Goal: Register for event/course

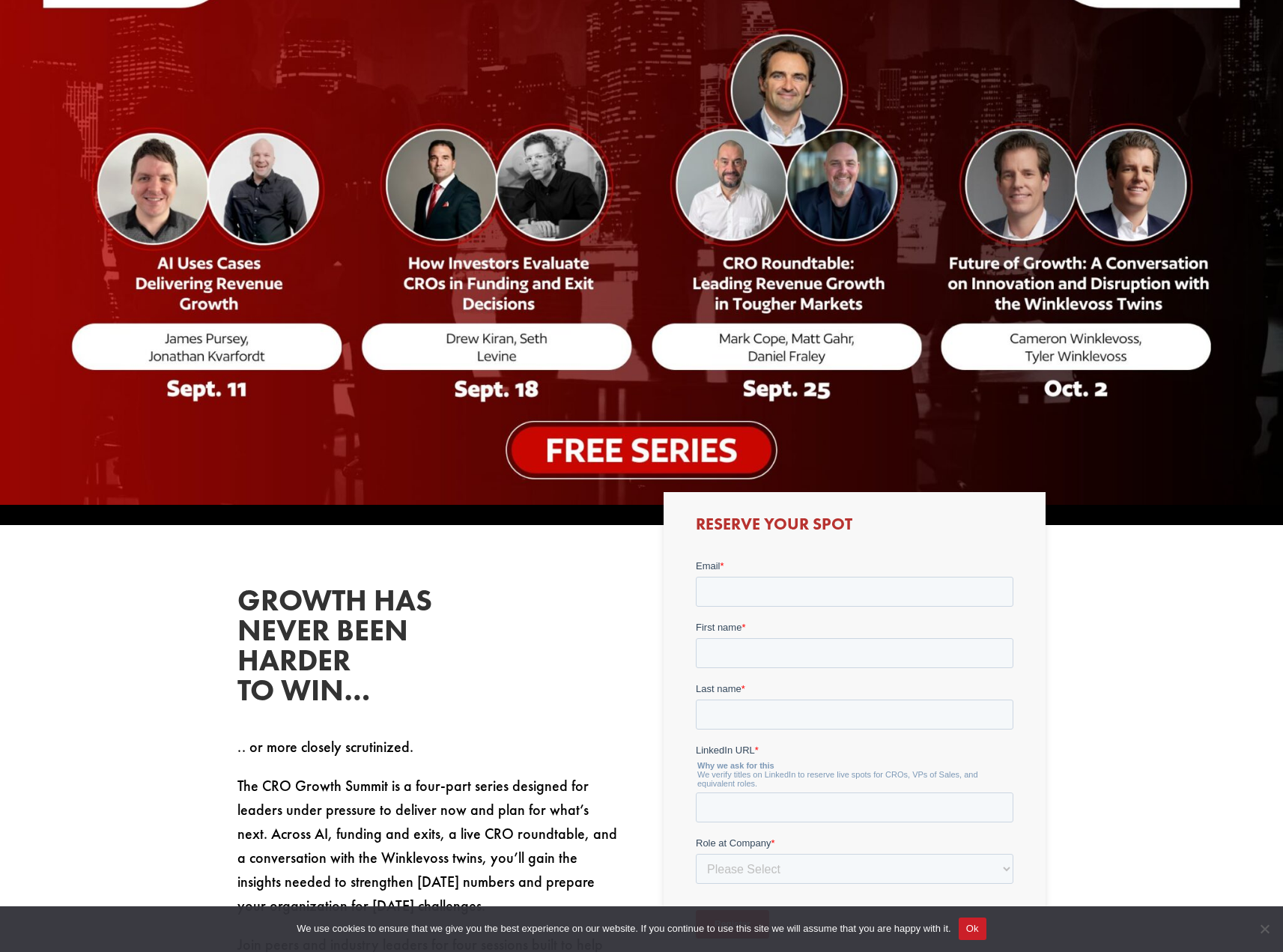
scroll to position [306, 0]
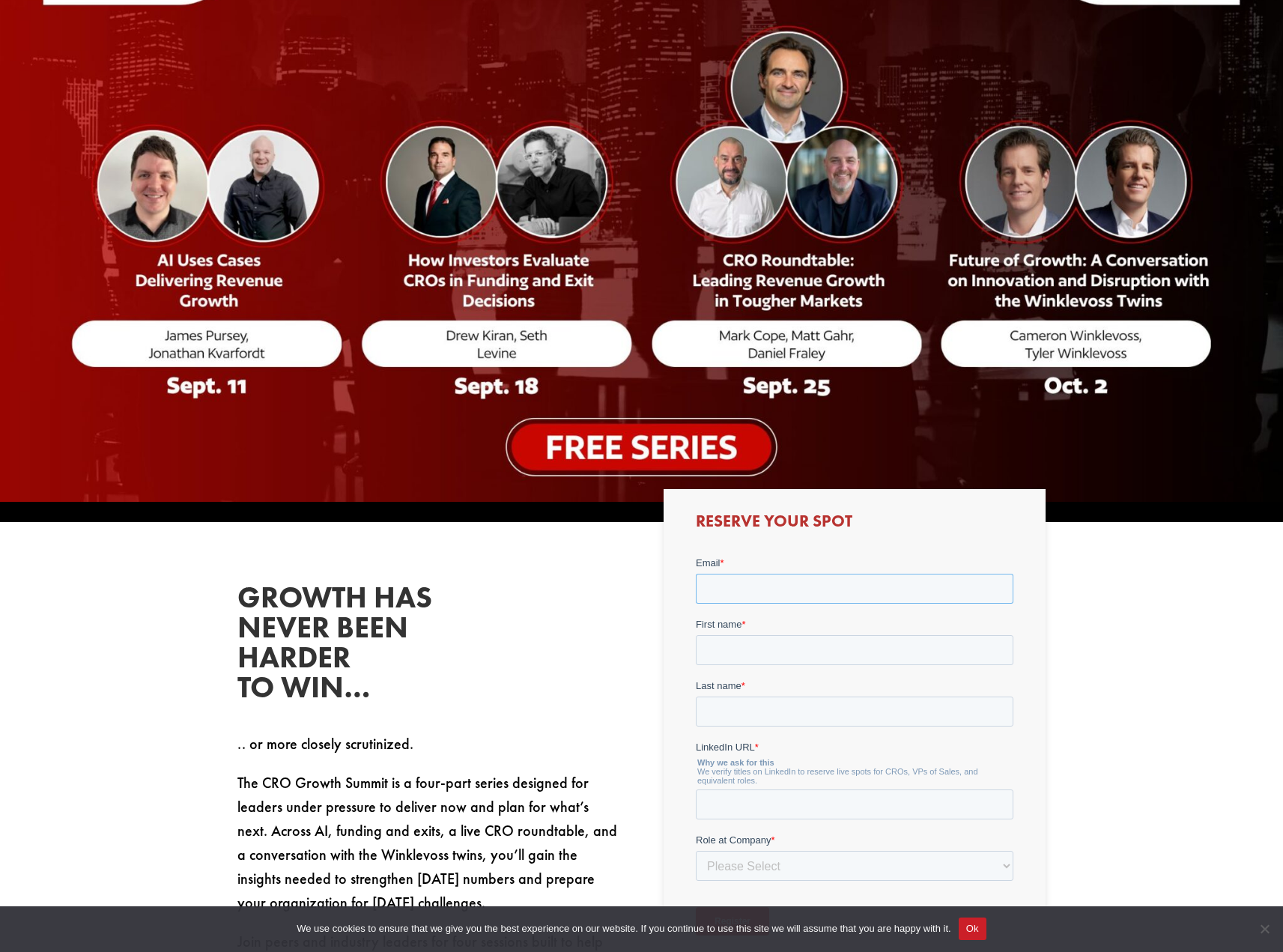
click at [732, 590] on input "Email *" at bounding box center [855, 587] width 318 height 30
type input "[EMAIL_ADDRESS][DOMAIN_NAME]"
click at [746, 650] on input "First name *" at bounding box center [855, 649] width 318 height 30
type input "JT"
click at [709, 709] on input "Last name *" at bounding box center [855, 710] width 318 height 30
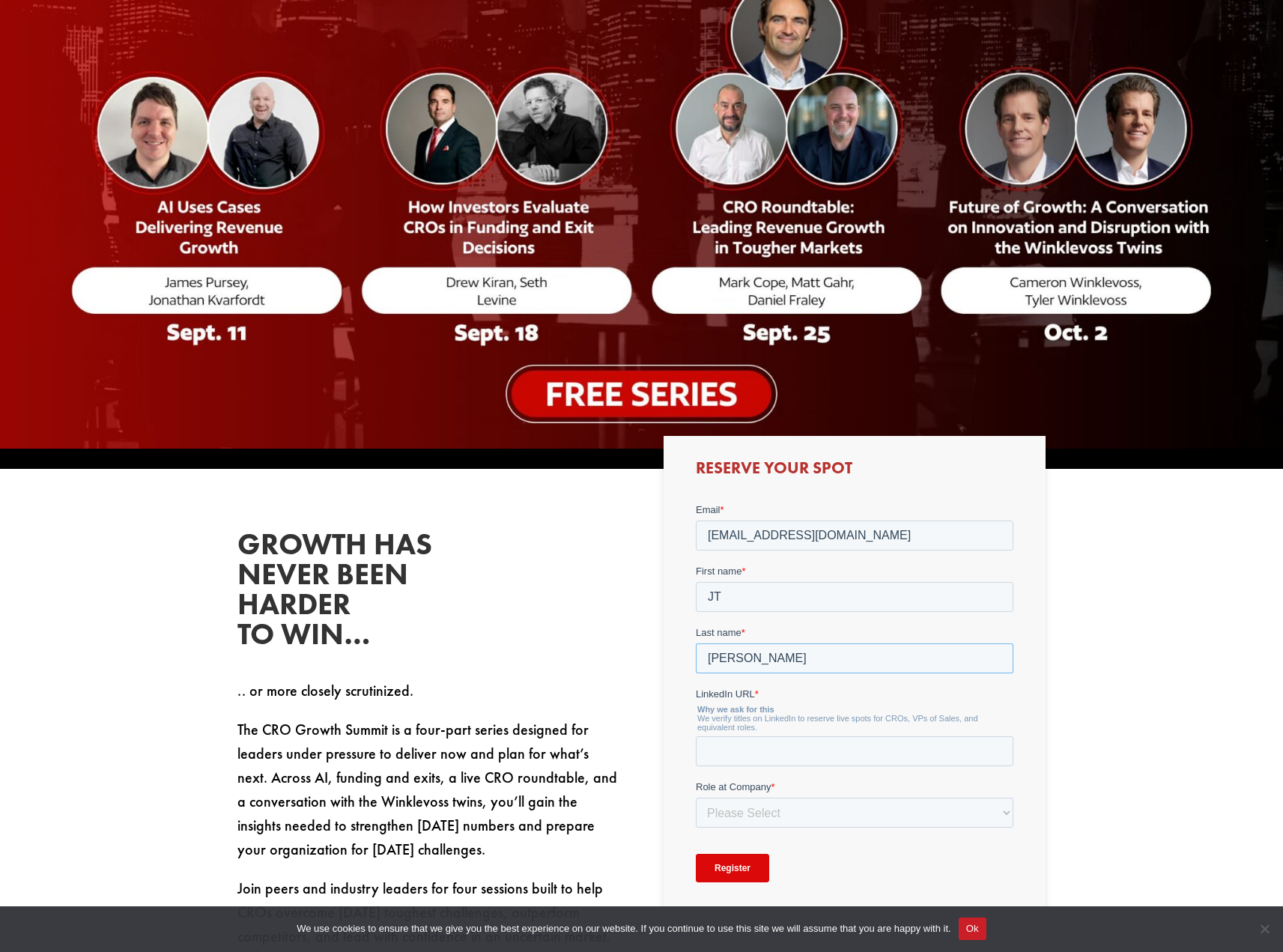
scroll to position [367, 0]
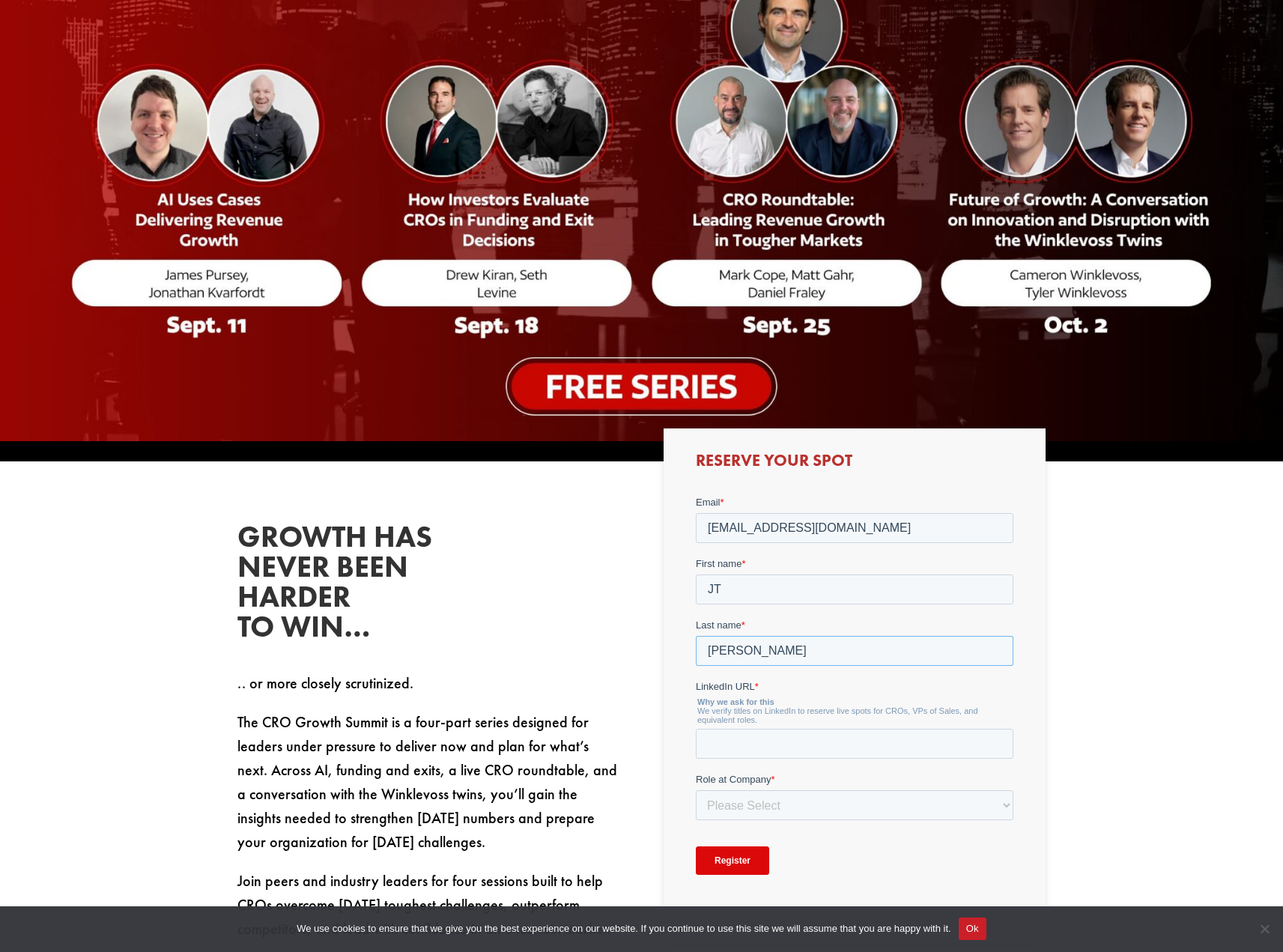
type input "Thompson"
click at [771, 741] on input "LinkedIn URL *" at bounding box center [855, 742] width 318 height 30
paste input "https://www.linkedin.com/in/john-jt-thompson/"
type input "https://www.linkedin.com/in/john-jt-thompson/"
click at [749, 809] on select "Please Select C-Level (CRO, CSO, etc) Senior Leadership (VP of Sales, VP of Ena…" at bounding box center [855, 804] width 318 height 30
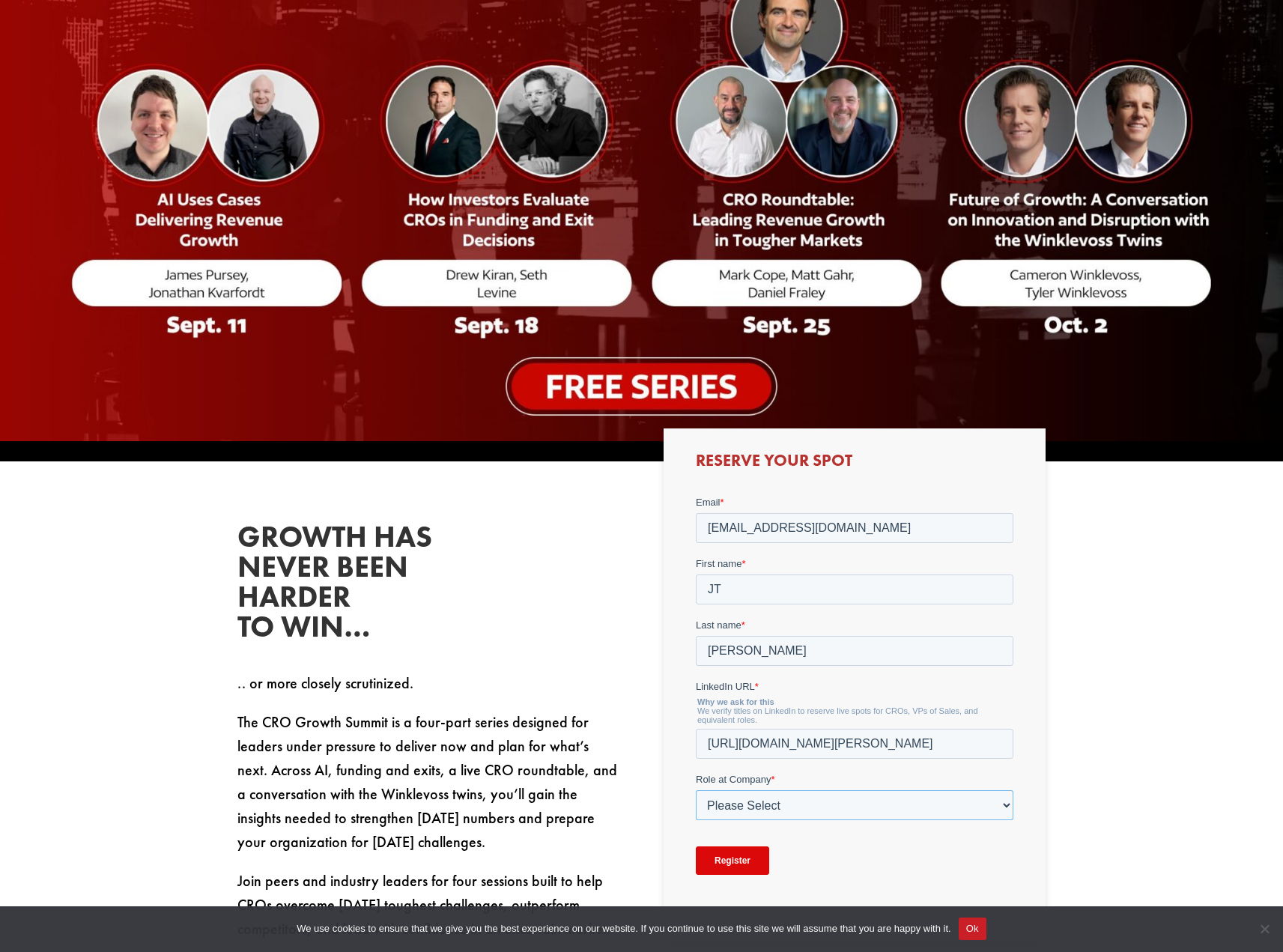
select select "Other"
click at [696, 789] on select "Please Select C-Level (CRO, CSO, etc) Senior Leadership (VP of Sales, VP of Ena…" at bounding box center [855, 804] width 318 height 30
click at [726, 877] on input "Company Role - Other (Please Specify) *" at bounding box center [855, 865] width 318 height 30
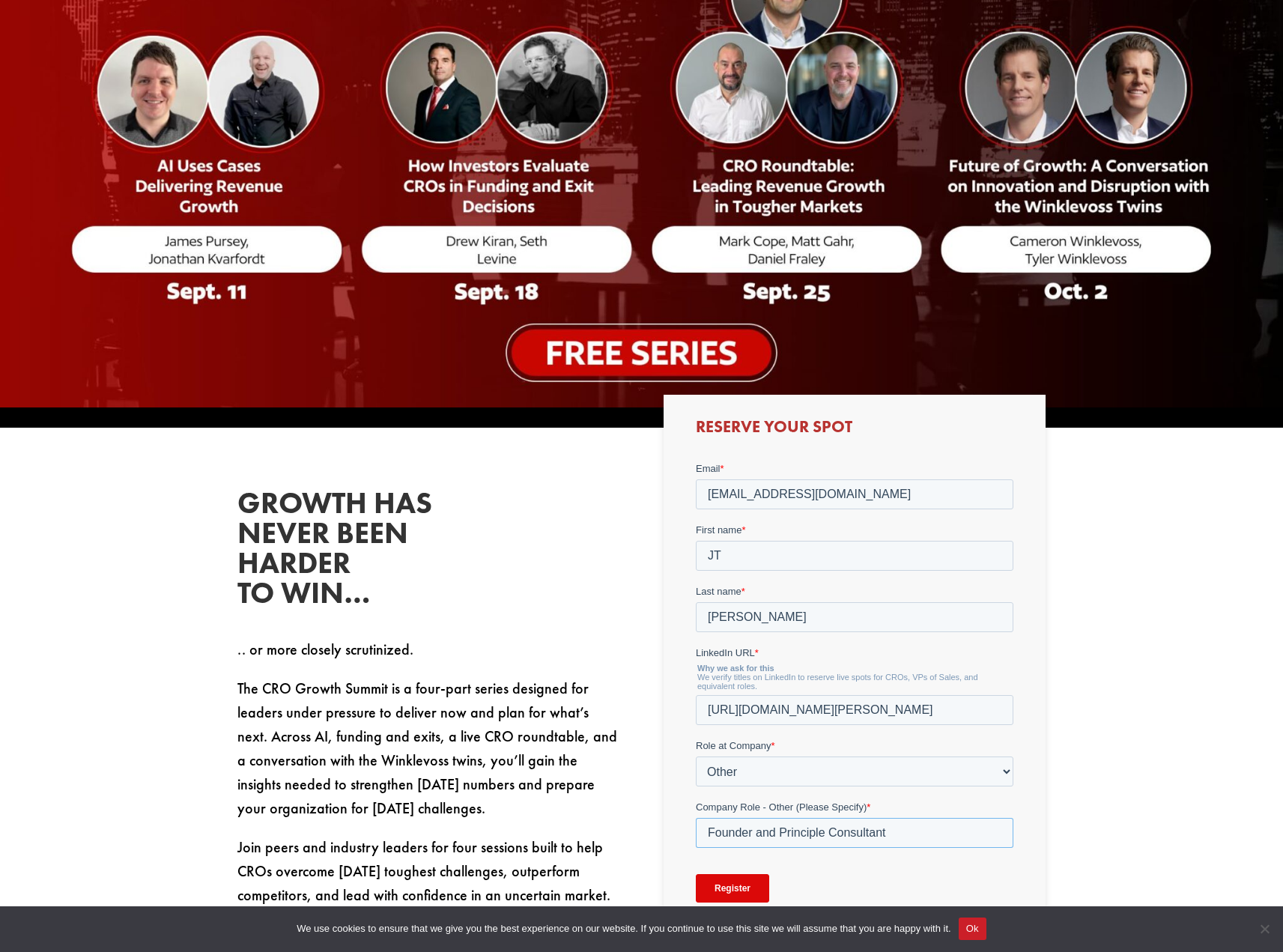
scroll to position [451, 0]
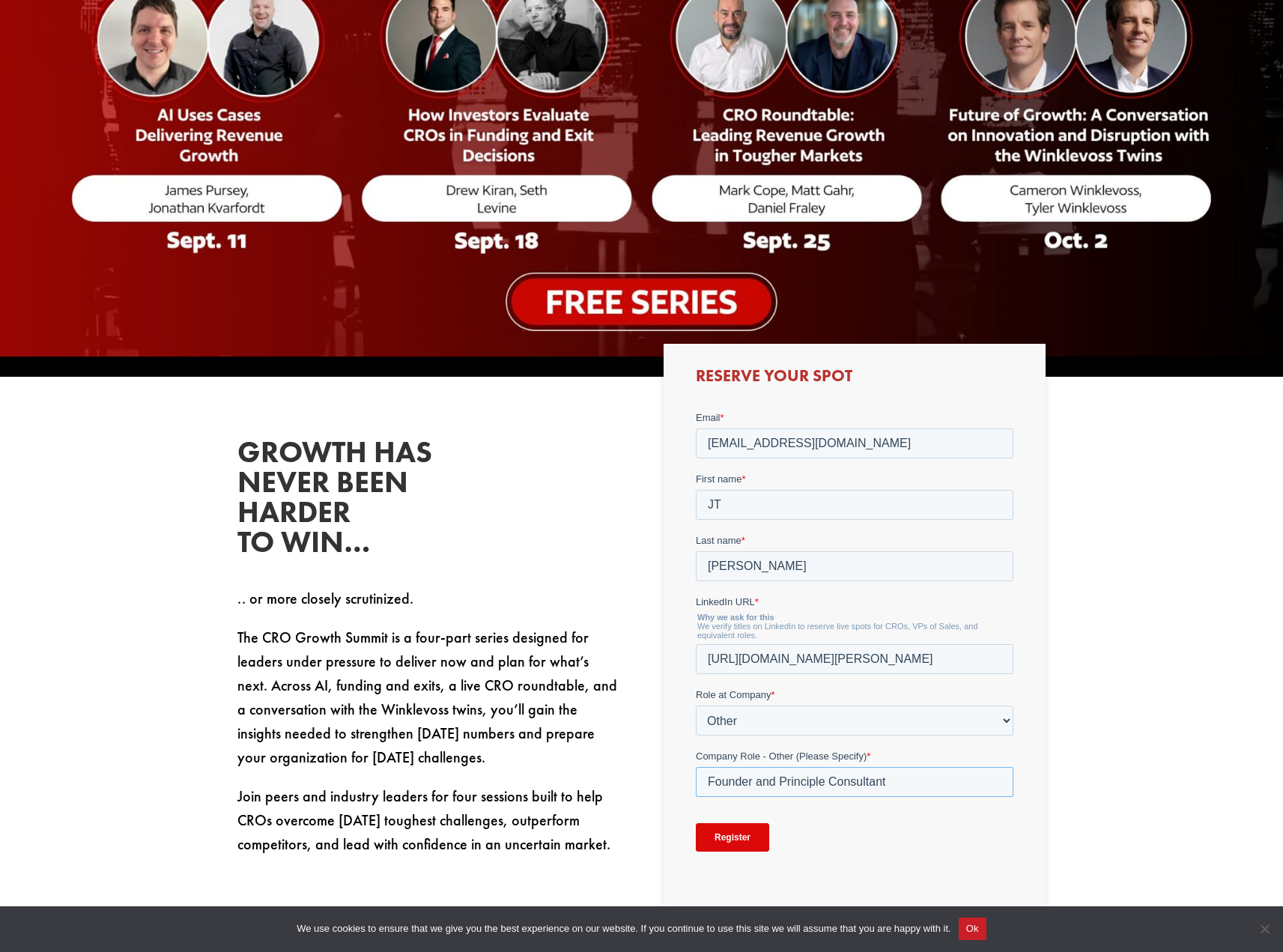
type input "Founder and Principle Consultant"
click at [751, 841] on input "Register" at bounding box center [732, 836] width 74 height 28
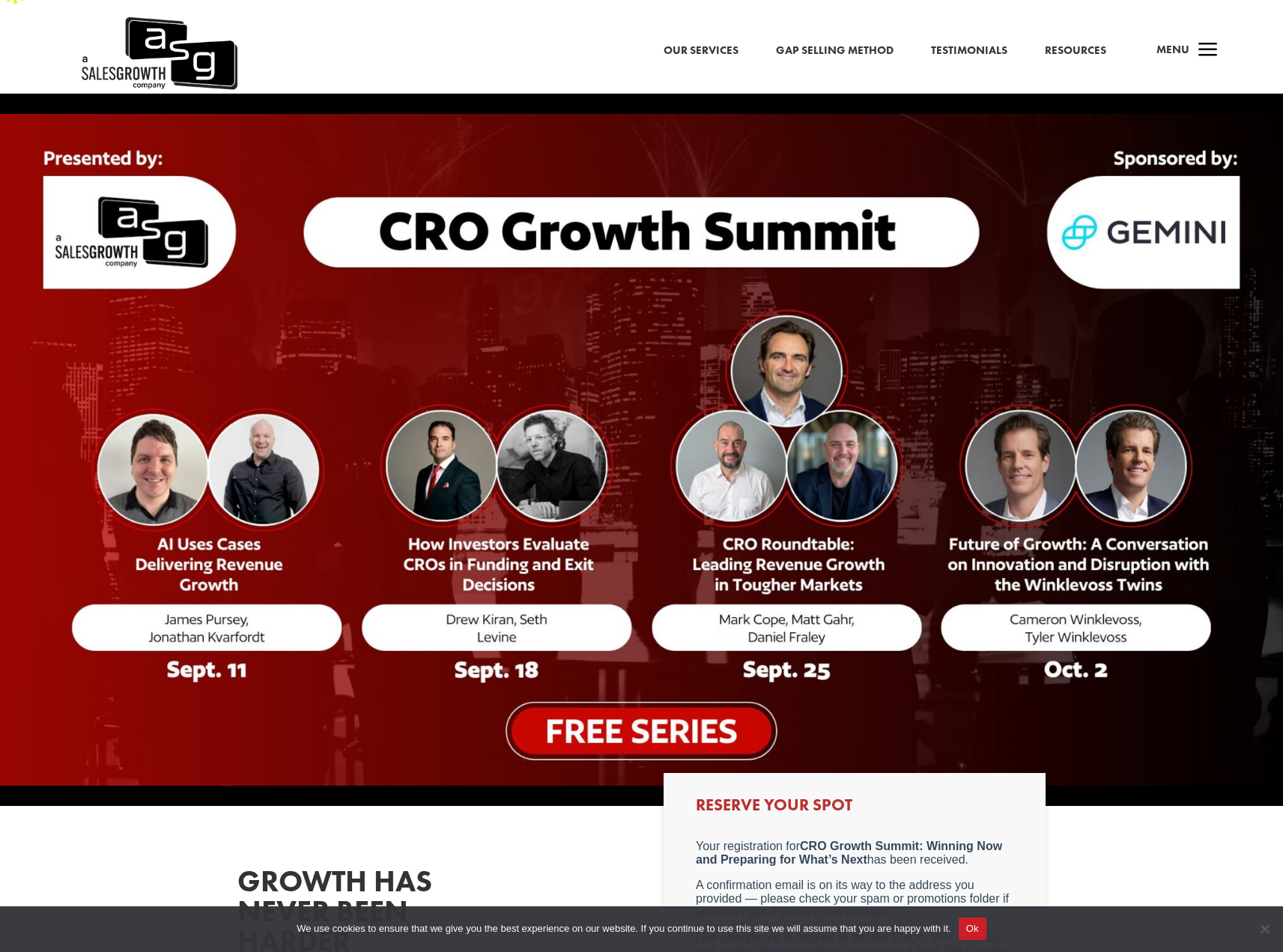
scroll to position [0, 0]
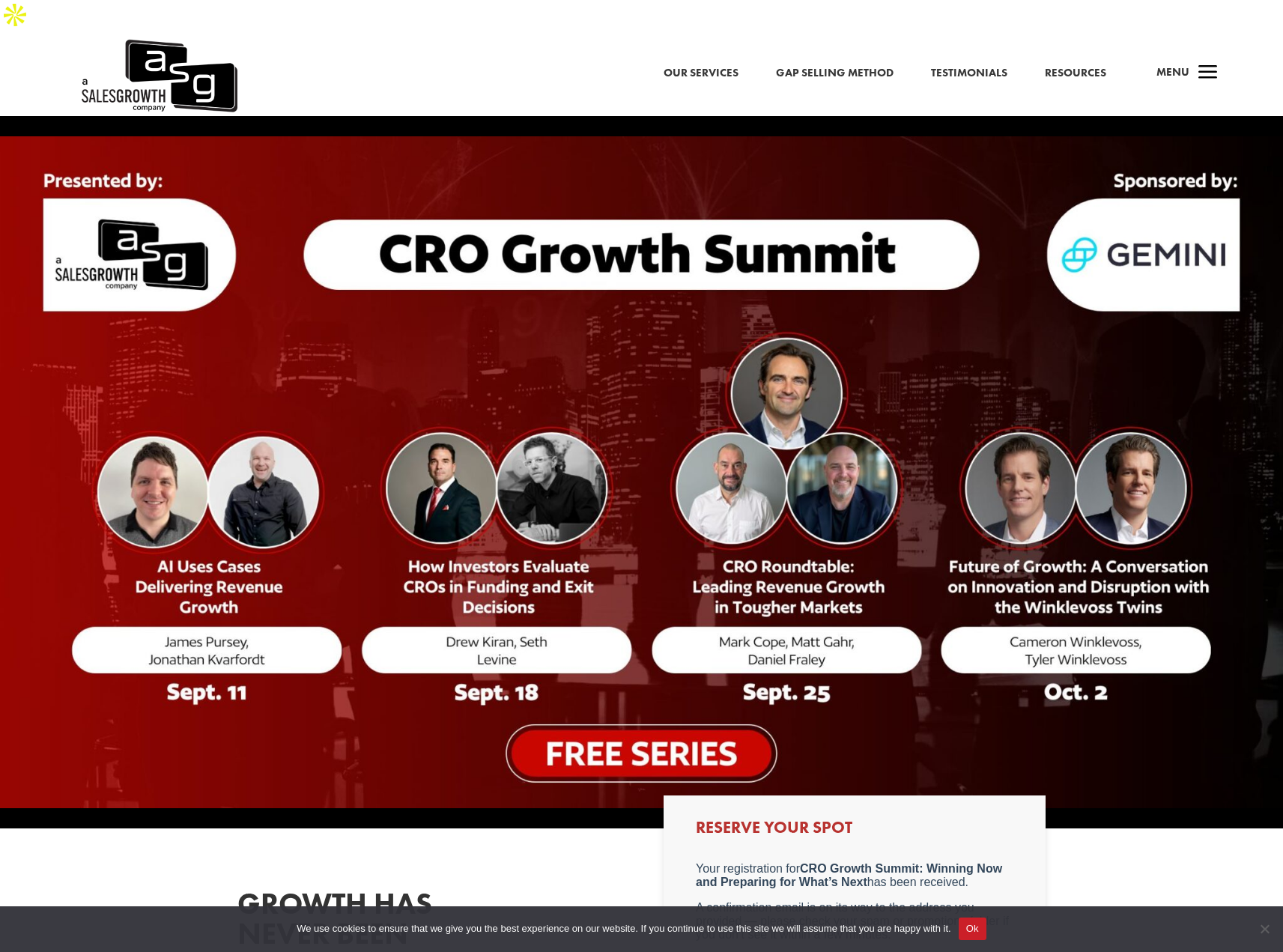
click at [842, 64] on link "Gap Selling Method" at bounding box center [835, 73] width 117 height 19
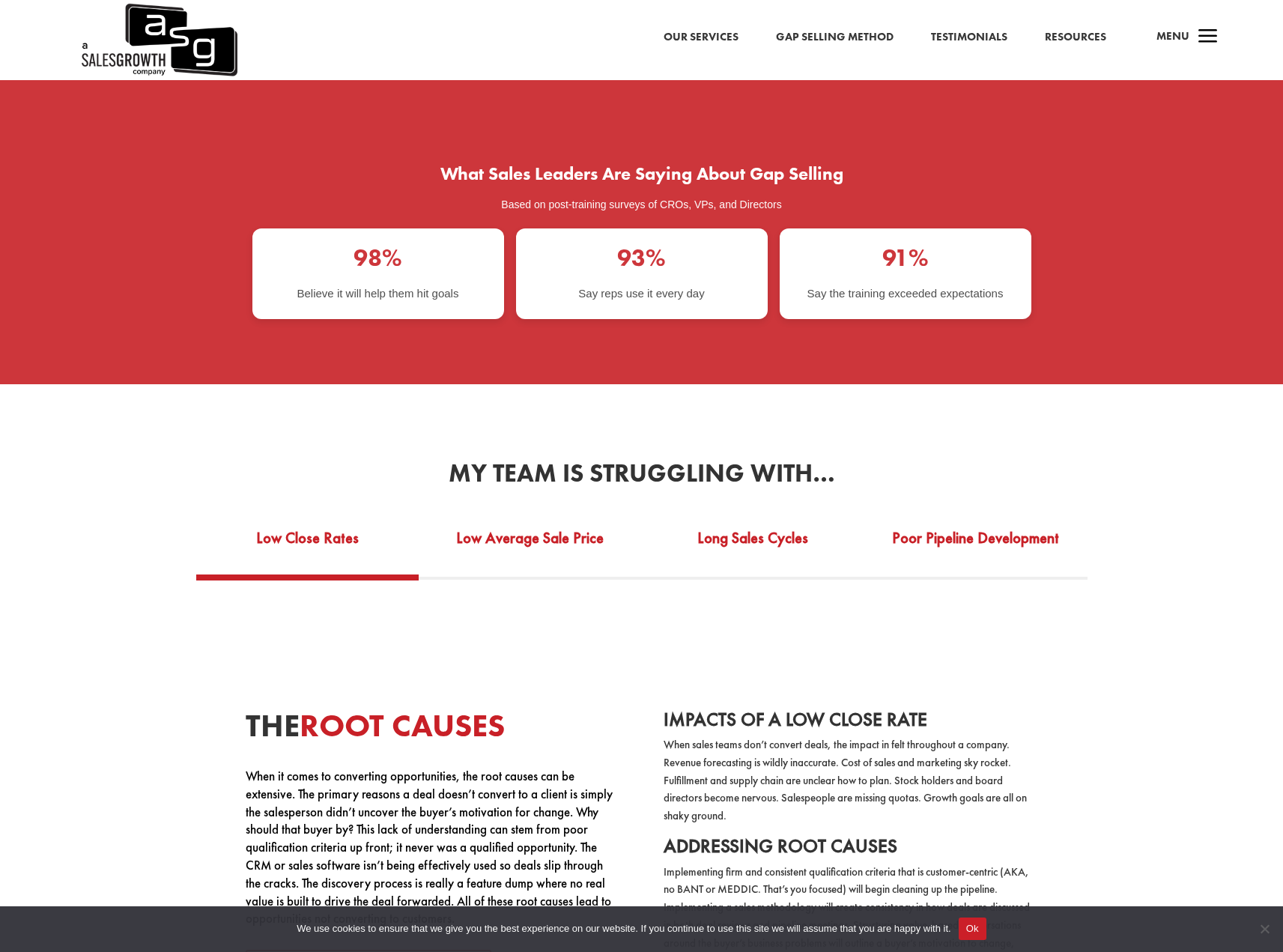
scroll to position [2612, 0]
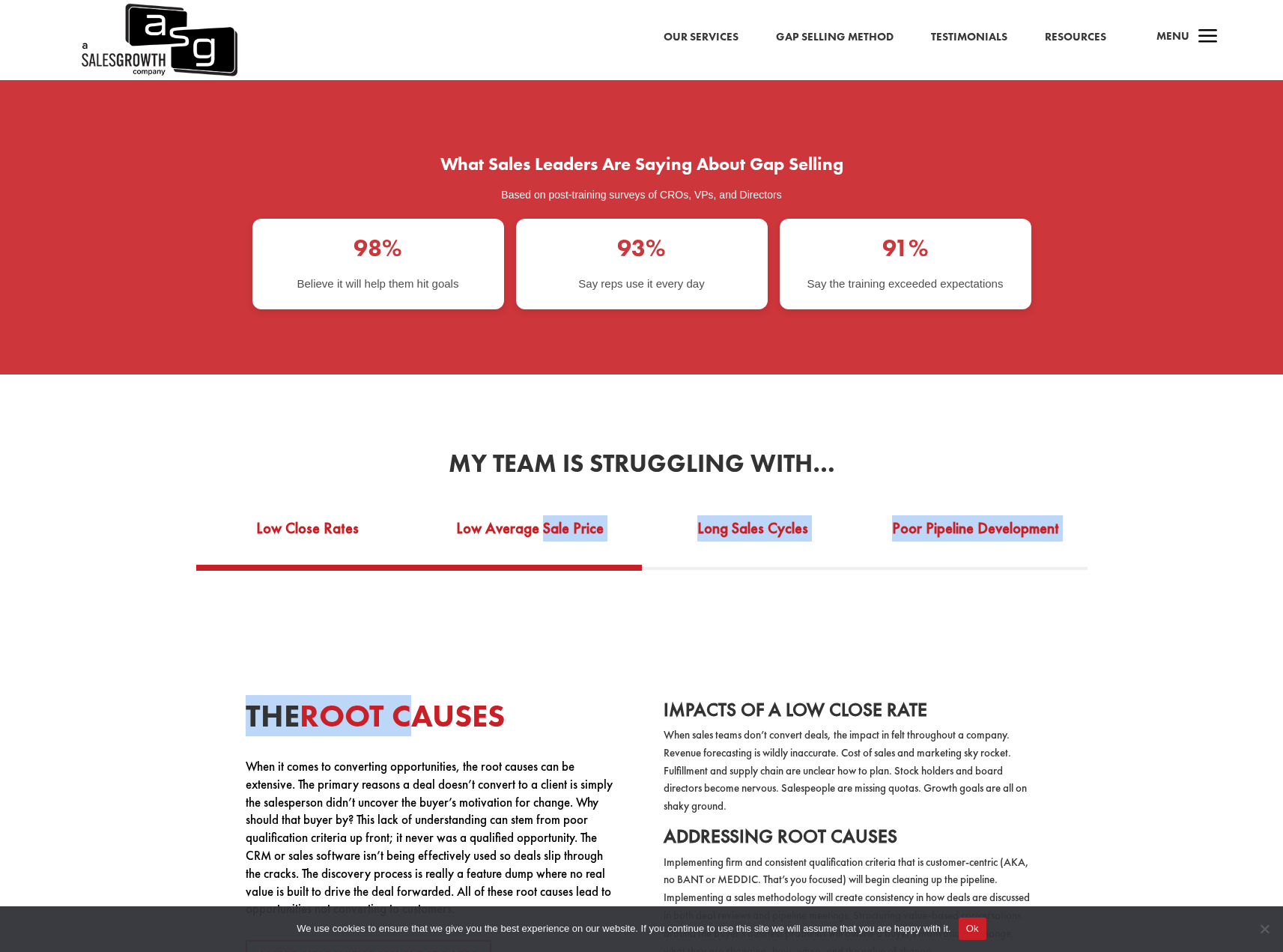
drag, startPoint x: 416, startPoint y: 518, endPoint x: 544, endPoint y: 510, distance: 128.2
click at [544, 512] on div "Low Close Rates Low Average Sale Price Long Sales Cycles Poor Pipeline Developm…" at bounding box center [642, 812] width 1049 height 600
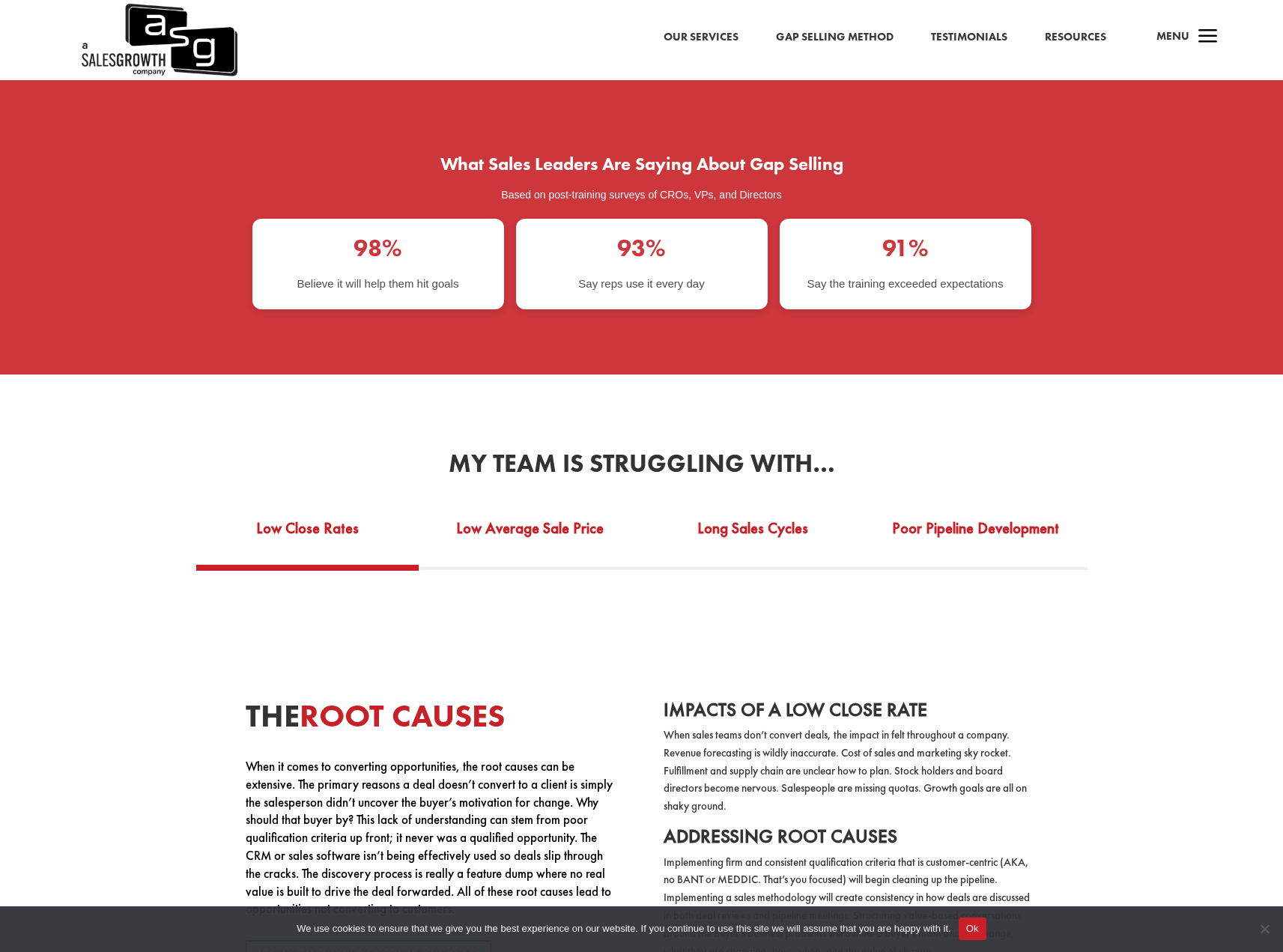
click at [496, 610] on div "The Root Causes When it comes to converting opportunities, the root causes can …" at bounding box center [642, 841] width 1049 height 462
drag, startPoint x: 395, startPoint y: 517, endPoint x: 480, endPoint y: 516, distance: 85.0
click at [480, 516] on div "Low Close Rates Low Average Sale Price Long Sales Cycles Poor Pipeline Developm…" at bounding box center [642, 812] width 1049 height 600
click at [529, 512] on link "Low Average Sale Price" at bounding box center [530, 537] width 223 height 51
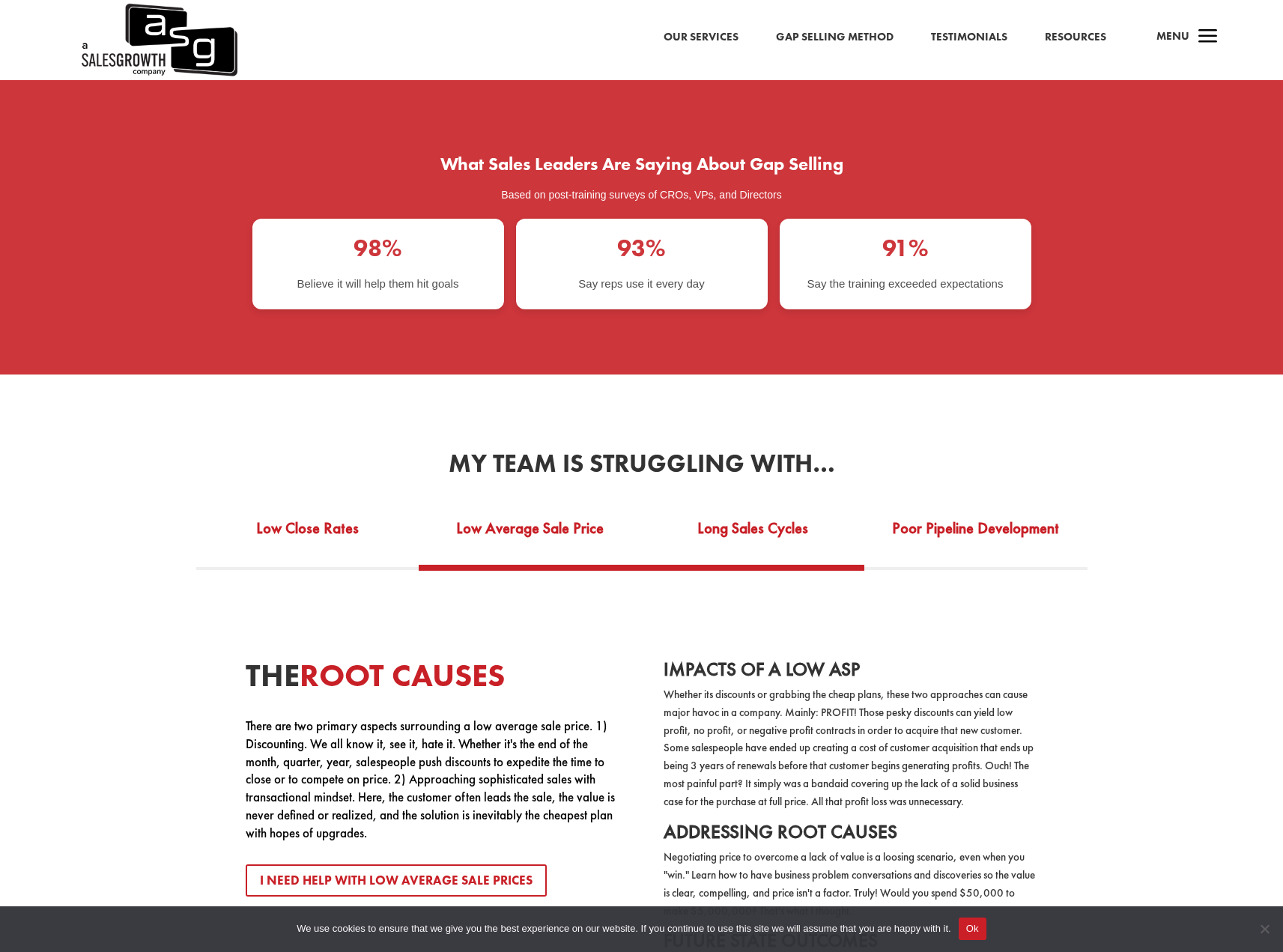
click at [735, 512] on link "Long Sales Cycles" at bounding box center [753, 537] width 223 height 51
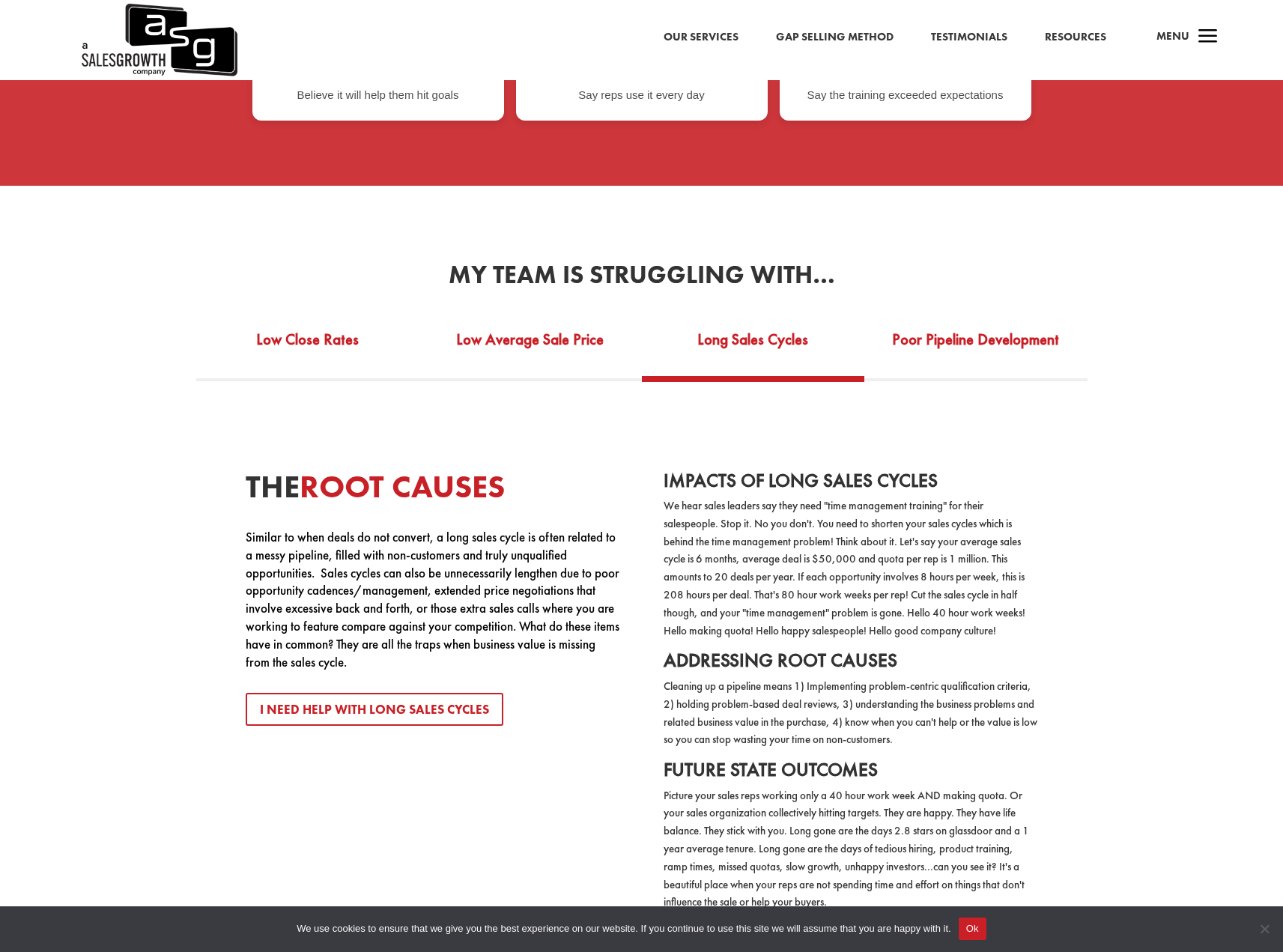
scroll to position [2803, 0]
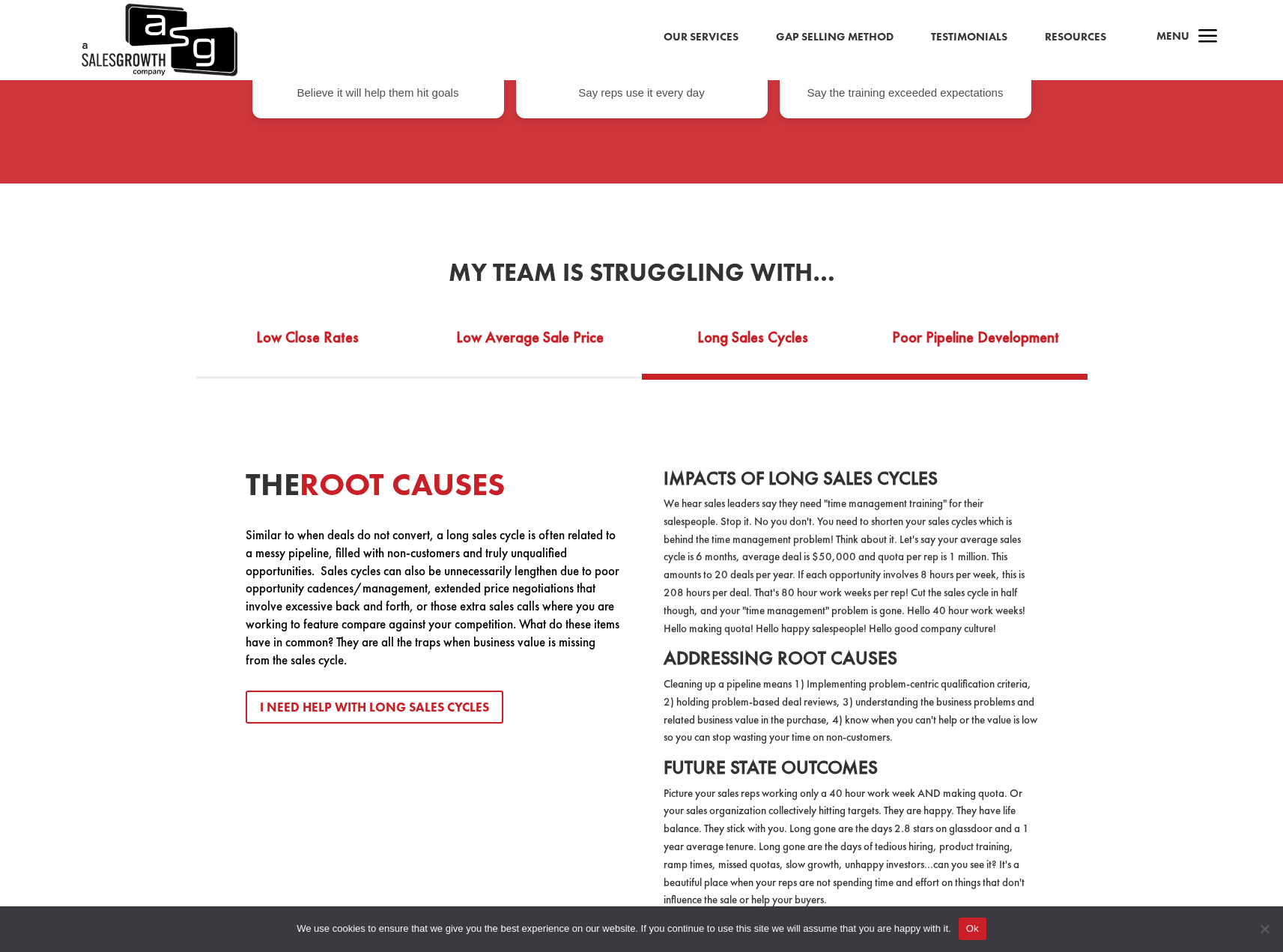
click at [966, 322] on link "Poor Pipeline Development" at bounding box center [976, 347] width 223 height 51
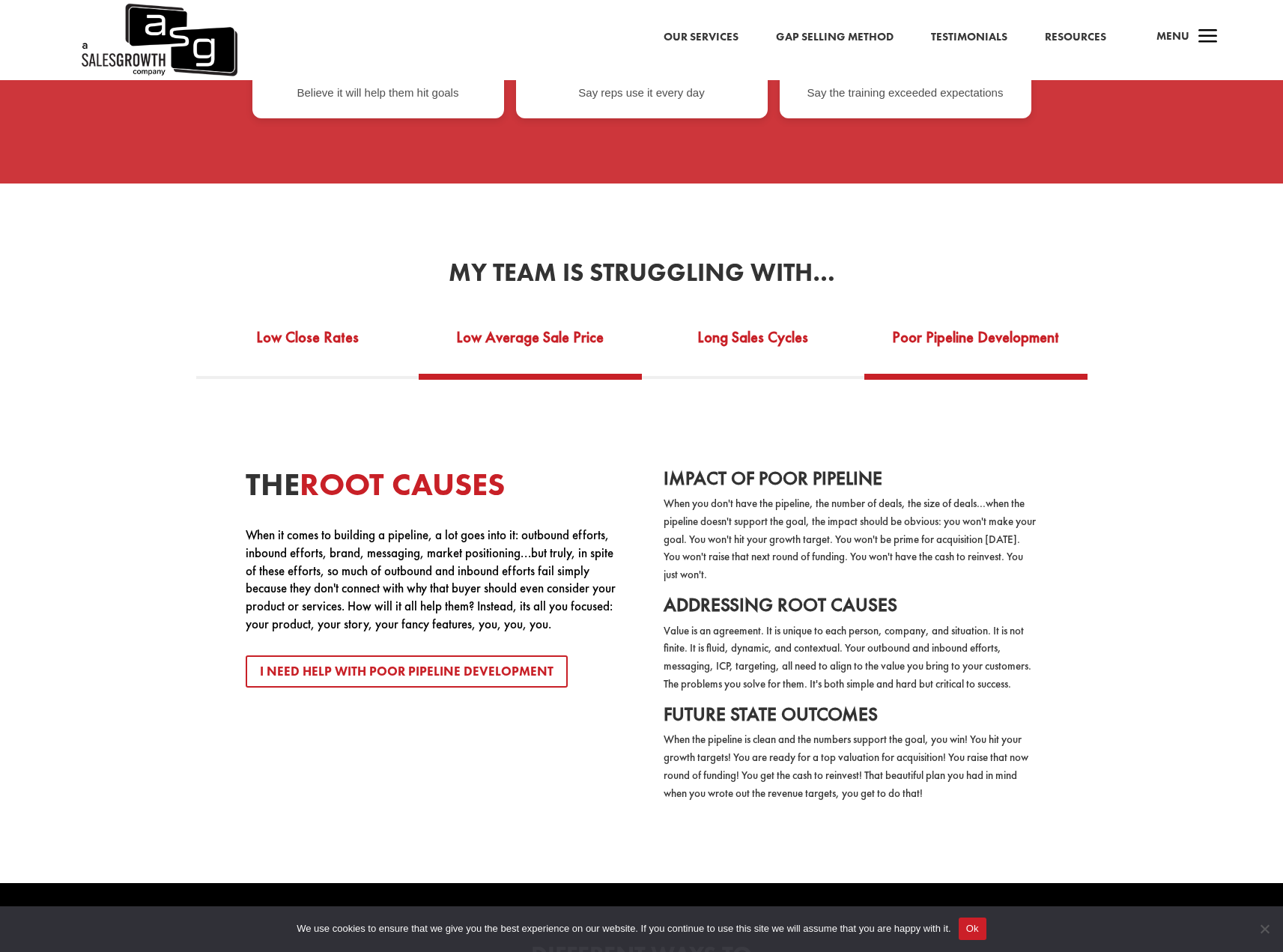
click at [545, 322] on link "Low Average Sale Price" at bounding box center [530, 347] width 223 height 51
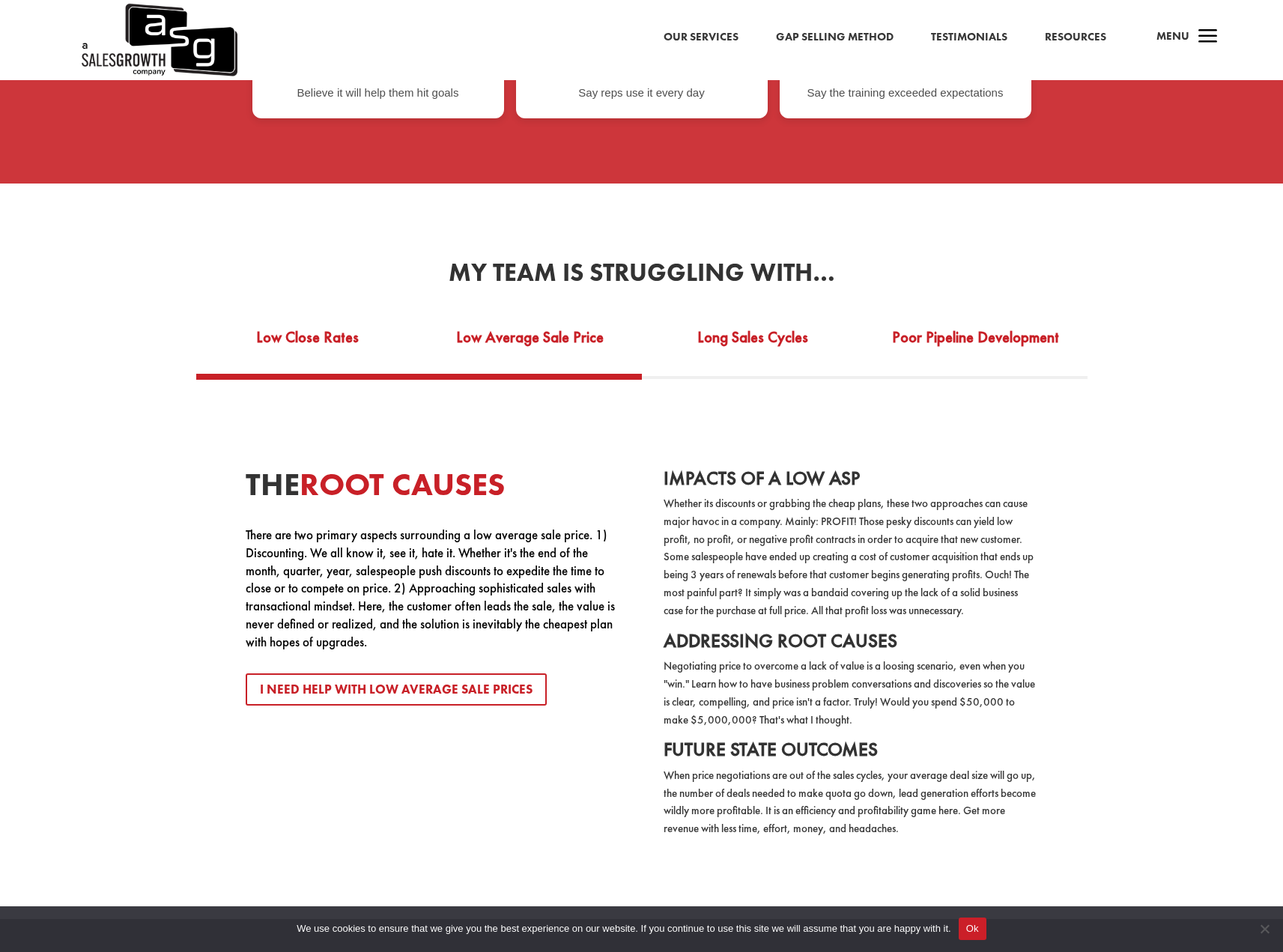
click at [323, 322] on link "Low Close Rates" at bounding box center [308, 347] width 223 height 51
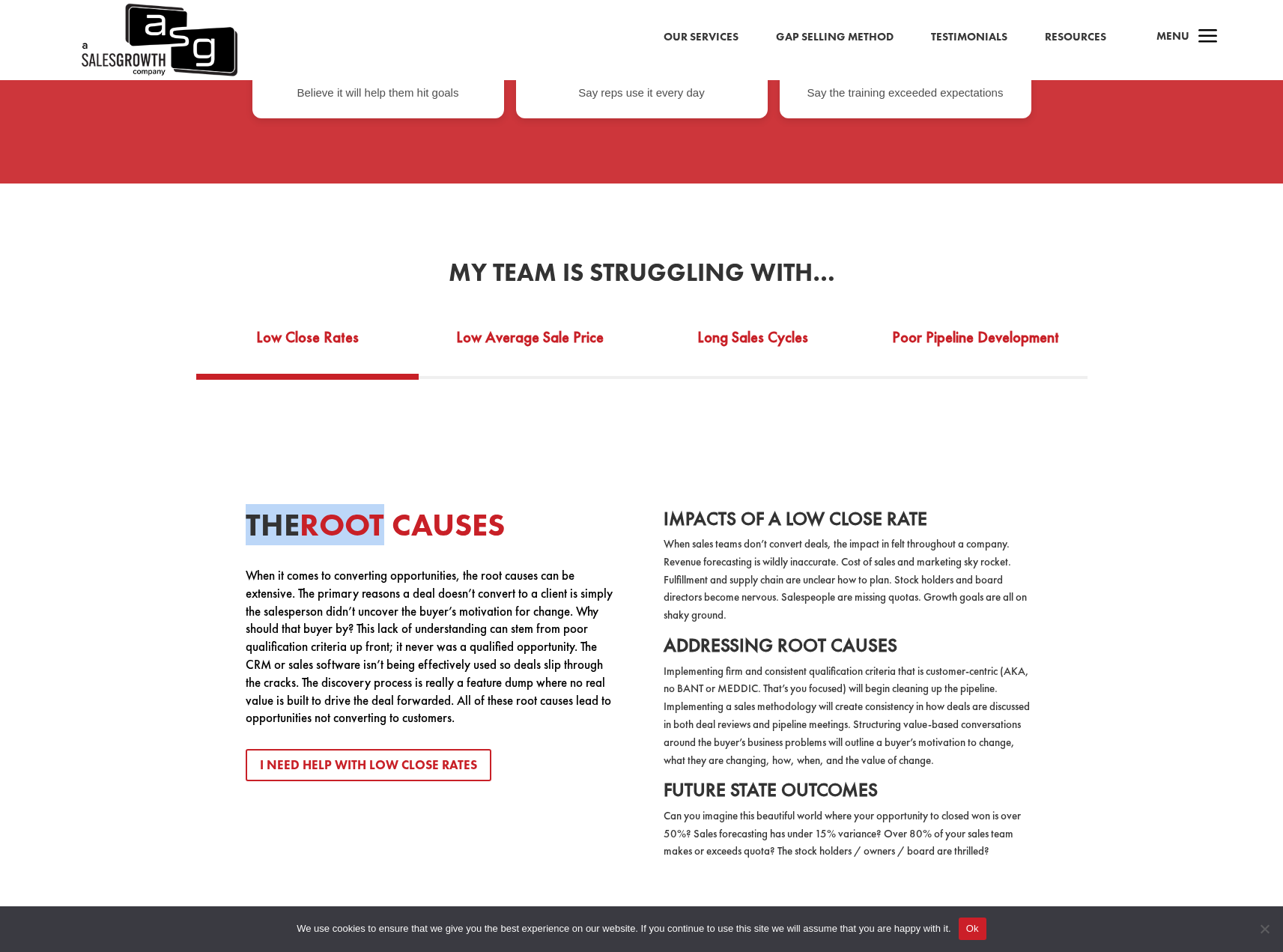
click at [365, 379] on div "The Root Causes When it comes to converting opportunities, the root causes can …" at bounding box center [642, 650] width 1049 height 543
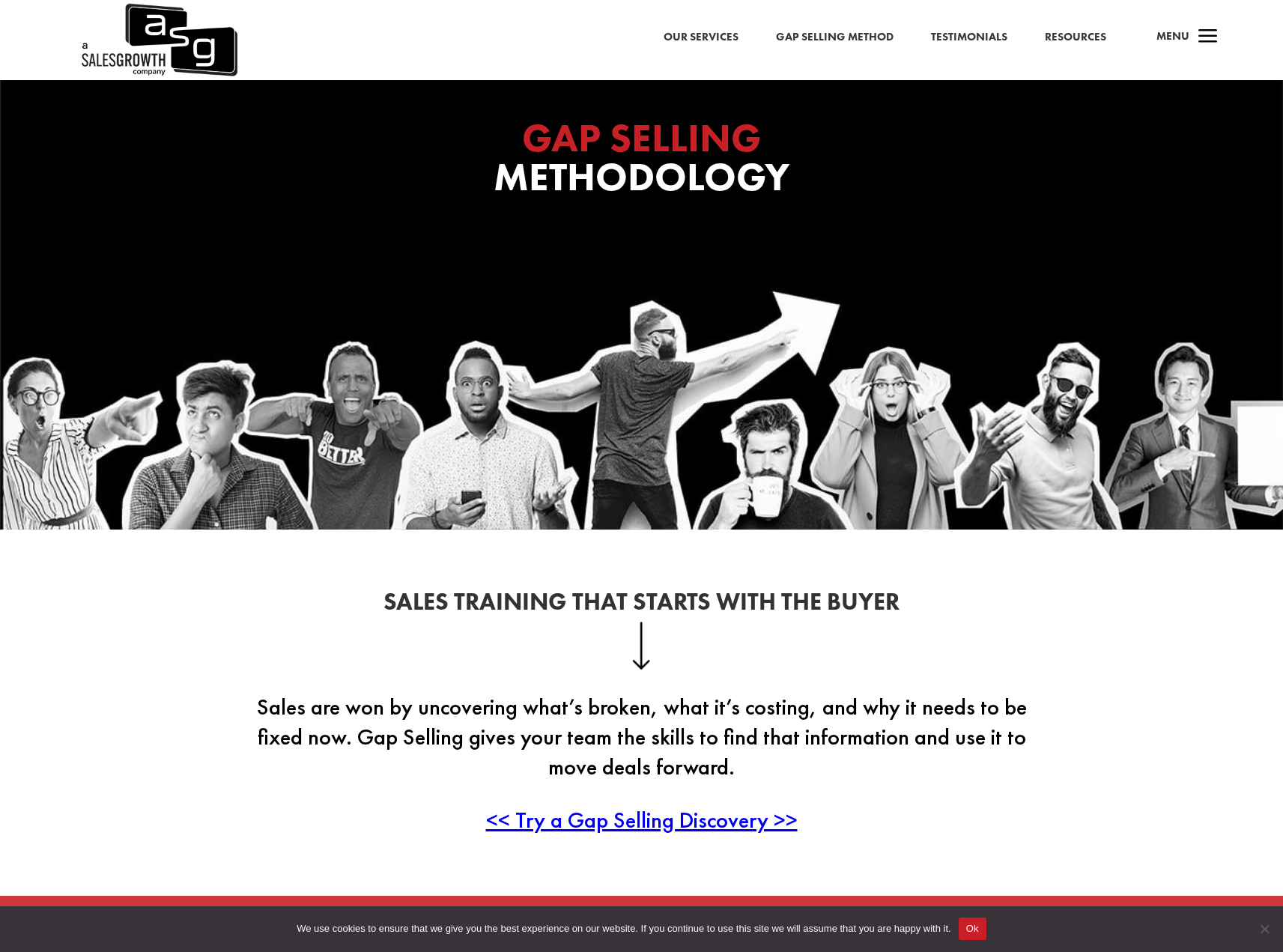
scroll to position [0, 0]
